Goal: Task Accomplishment & Management: Manage account settings

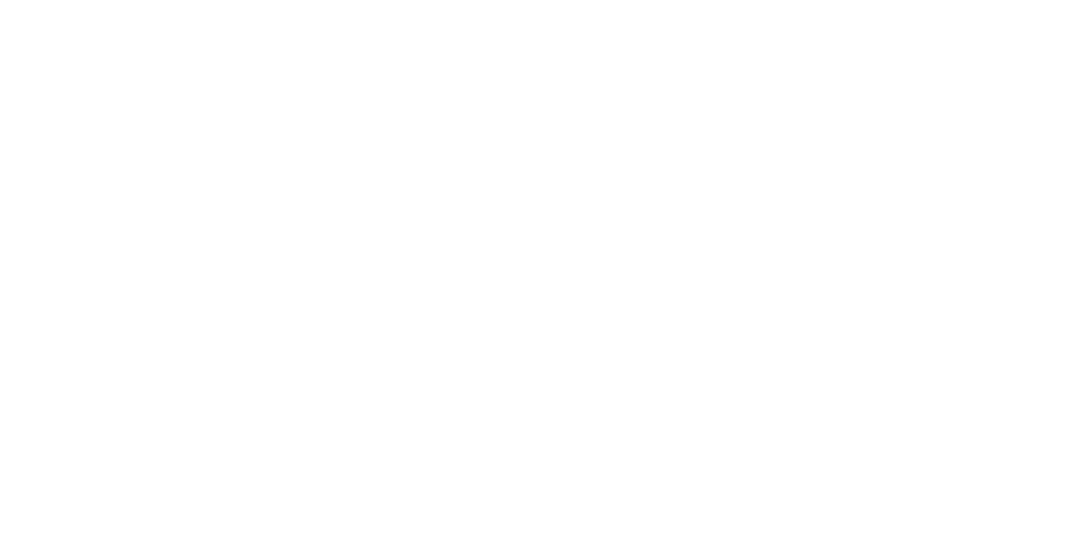
select select "*"
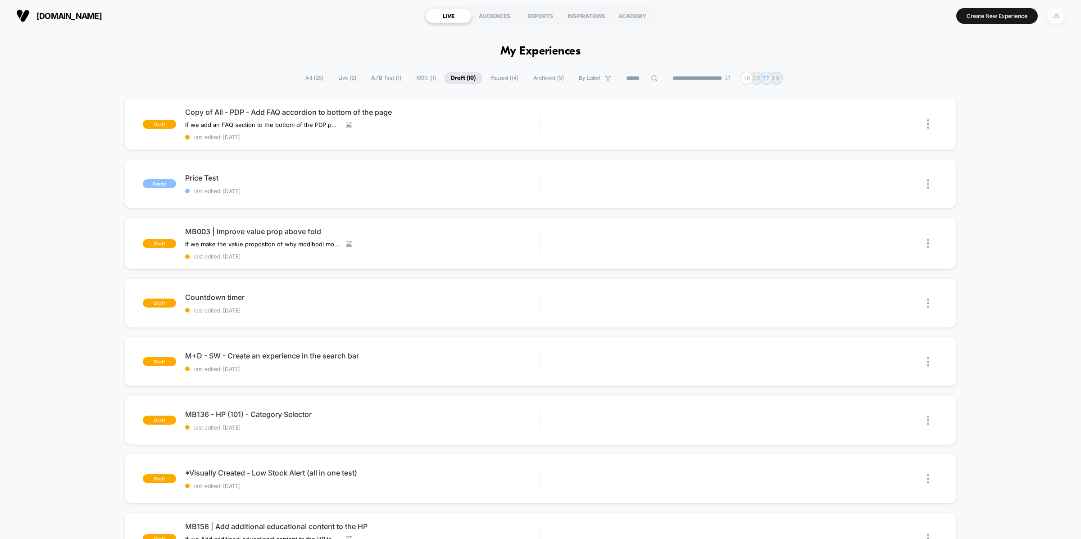
click at [1061, 21] on div "JS" at bounding box center [1057, 16] width 18 height 18
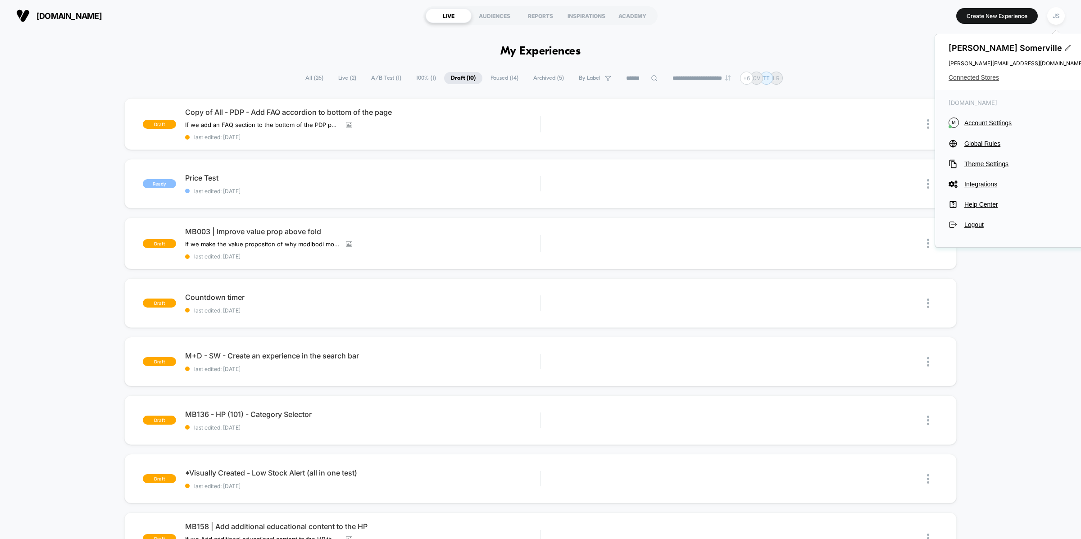
click at [986, 76] on span "Connected Stores" at bounding box center [1016, 77] width 135 height 7
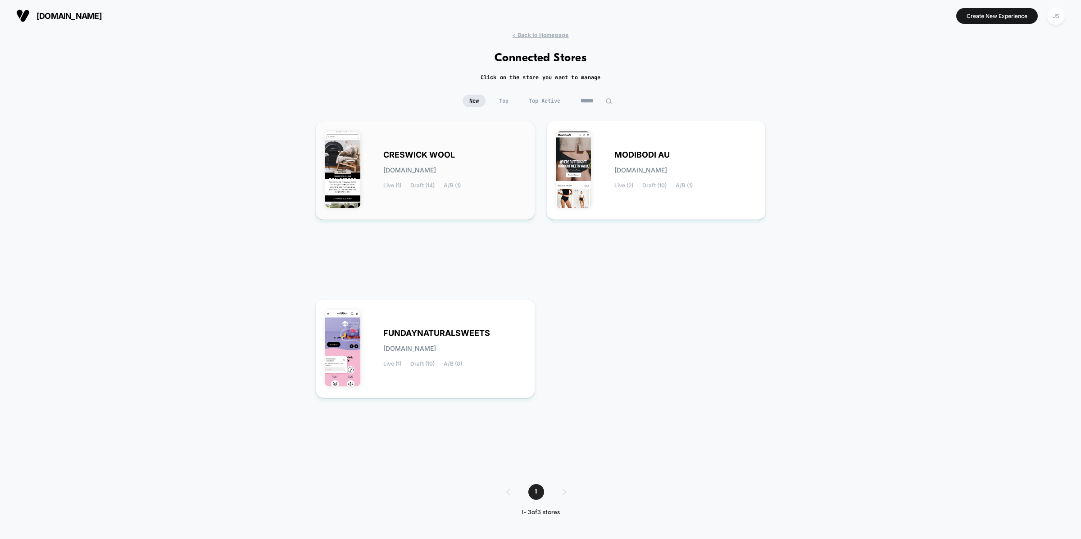
click at [436, 170] on span "creswick-wool.myshopify.com" at bounding box center [409, 170] width 53 height 6
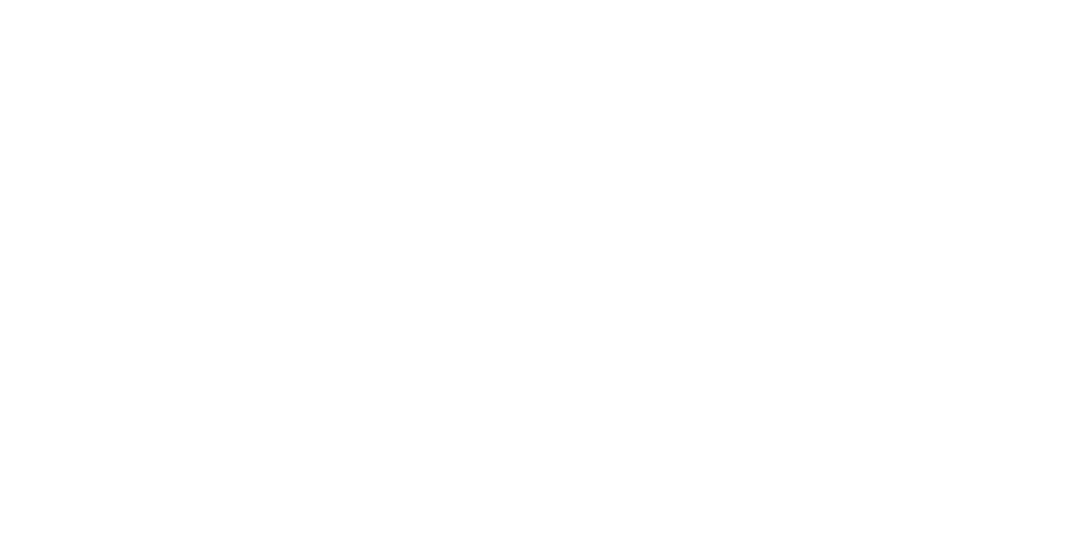
select select "*"
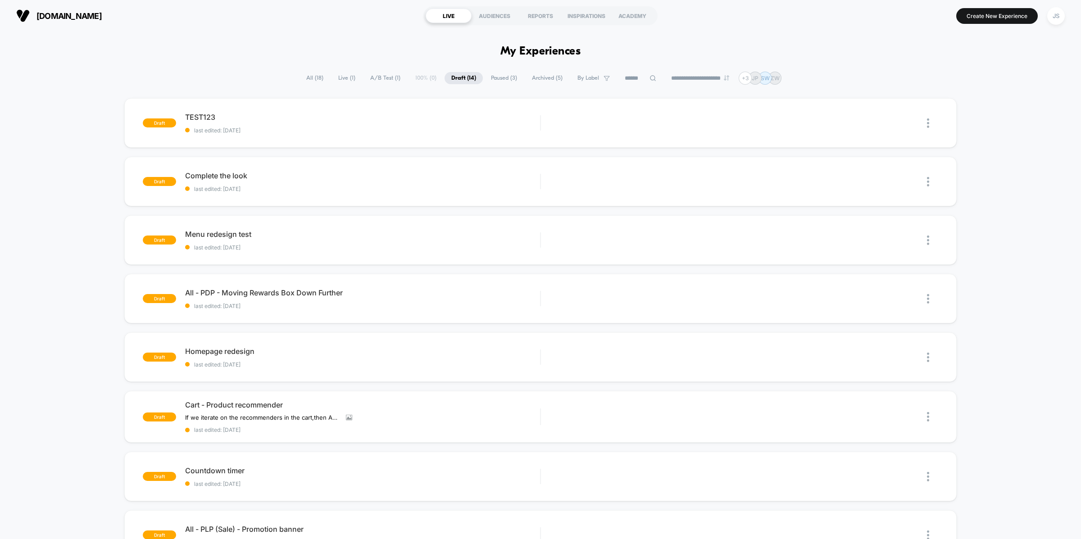
click at [342, 80] on span "Live ( 1 )" at bounding box center [347, 78] width 31 height 12
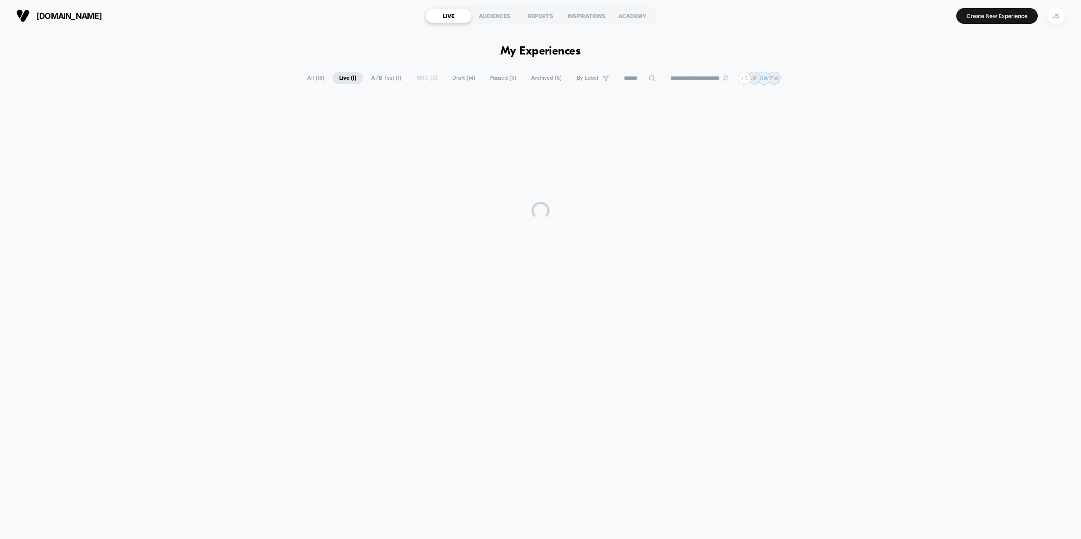
click at [1050, 23] on button "JS" at bounding box center [1056, 16] width 23 height 18
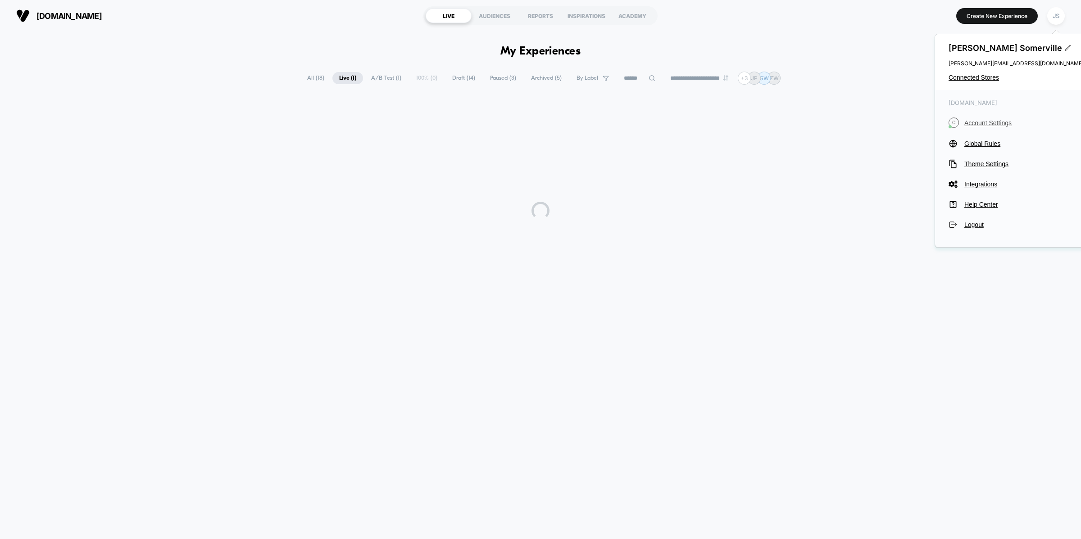
click at [1002, 124] on span "Account Settings" at bounding box center [1024, 122] width 119 height 7
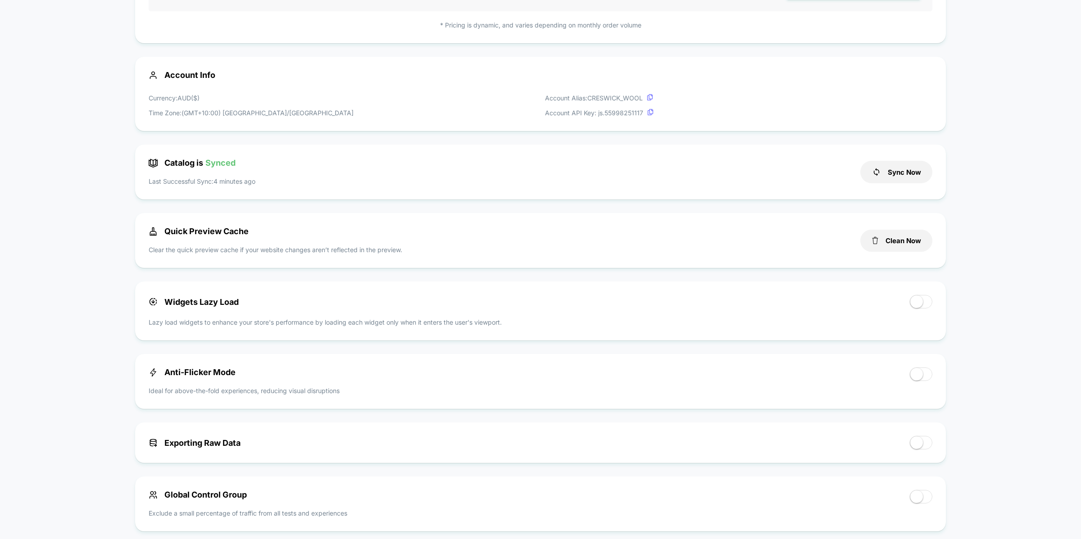
scroll to position [191, 0]
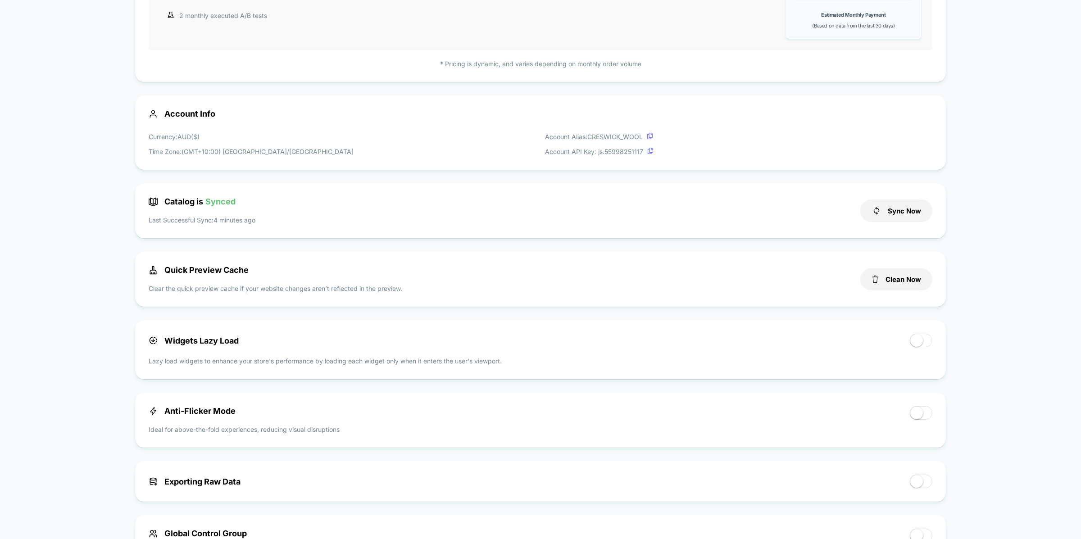
click at [277, 120] on div "Account Info Currency: AUD ( $ ) Time Zone: (GMT+10:00) Australia/Melbourne Acc…" at bounding box center [540, 133] width 811 height 74
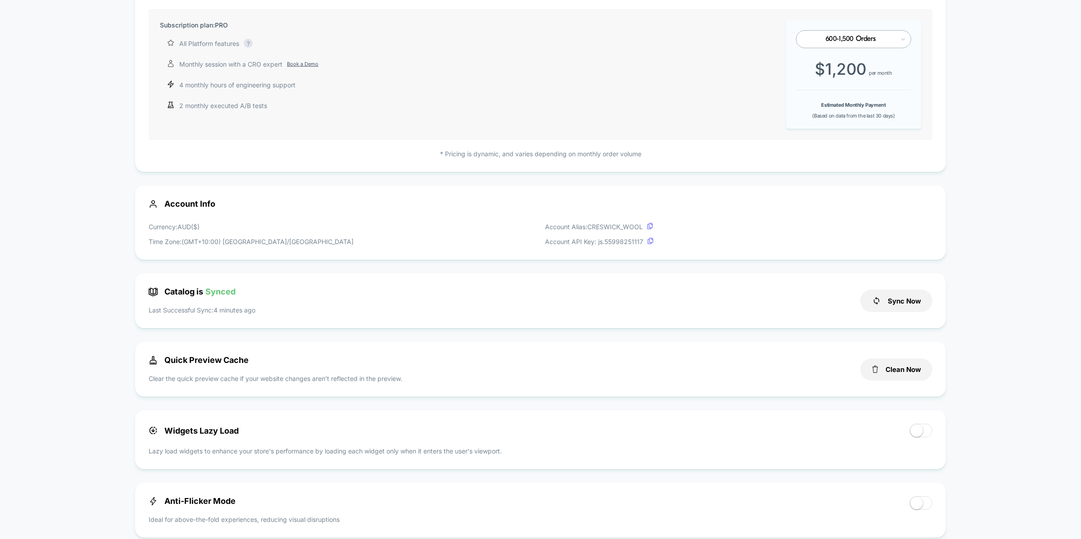
click at [163, 204] on span "Account Info" at bounding box center [541, 203] width 784 height 9
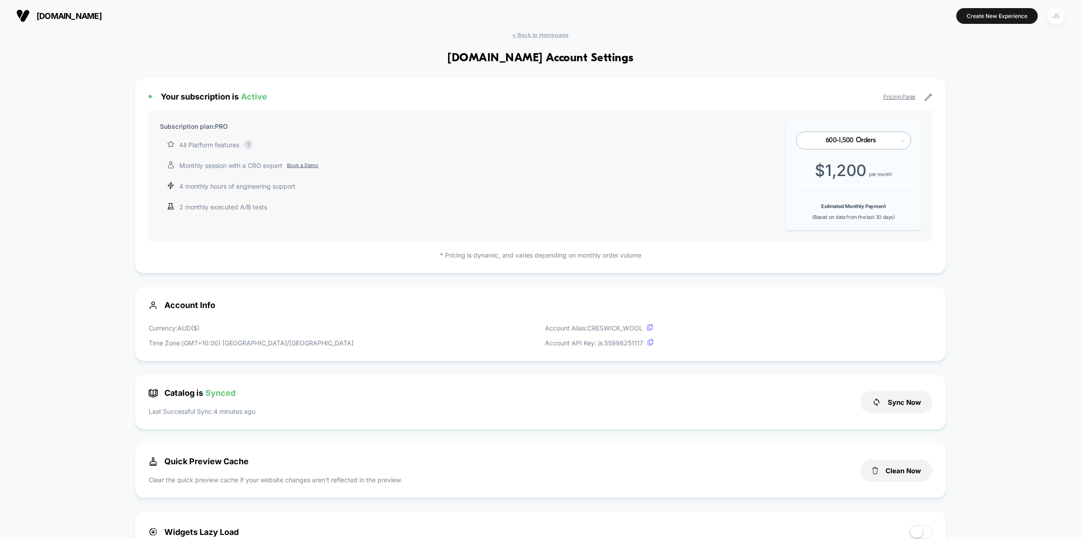
click at [1054, 12] on div "JS" at bounding box center [1057, 16] width 18 height 18
